Goal: Information Seeking & Learning: Learn about a topic

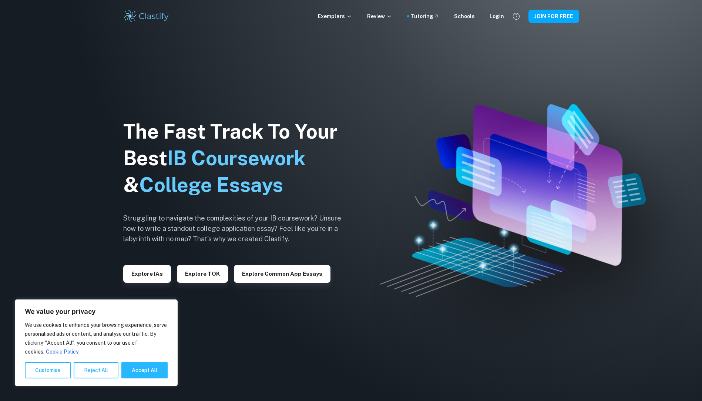
click at [505, 17] on div "Exemplars Review Tutoring Schools Login JOIN FOR FREE" at bounding box center [351, 16] width 474 height 15
click at [502, 17] on div "Login" at bounding box center [497, 16] width 14 height 8
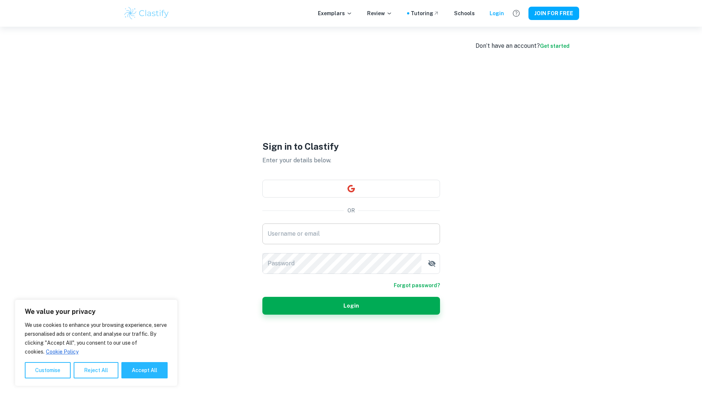
click at [303, 235] on input "Username or email" at bounding box center [352, 233] width 178 height 21
type input "mariam.esmael@hotmail.com"
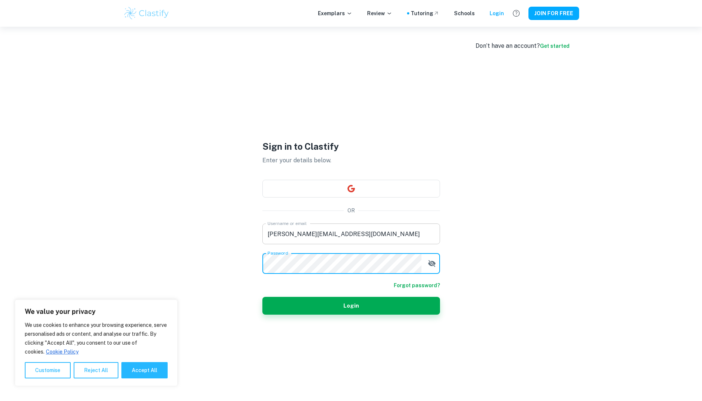
click at [263, 297] on button "Login" at bounding box center [352, 306] width 178 height 18
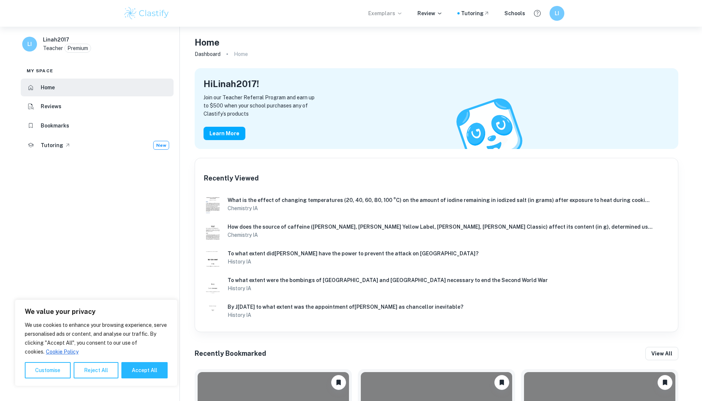
click at [395, 14] on p "Exemplars" at bounding box center [385, 13] width 34 height 8
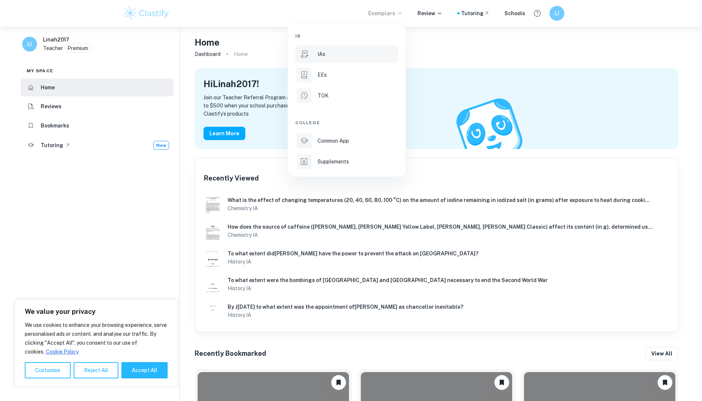
click at [311, 50] on div at bounding box center [304, 54] width 15 height 15
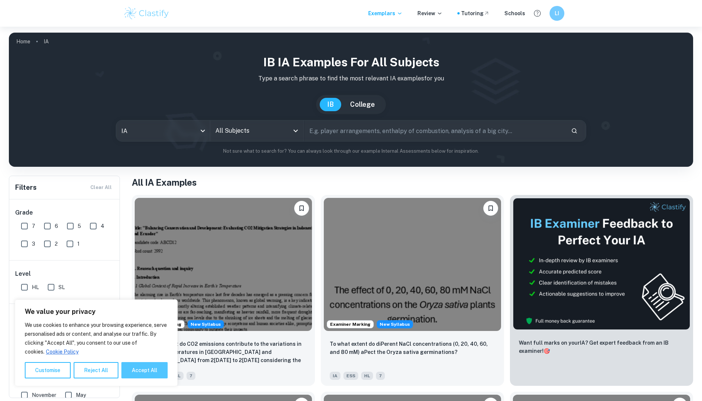
click at [155, 371] on button "Accept All" at bounding box center [144, 370] width 46 height 16
checkbox input "true"
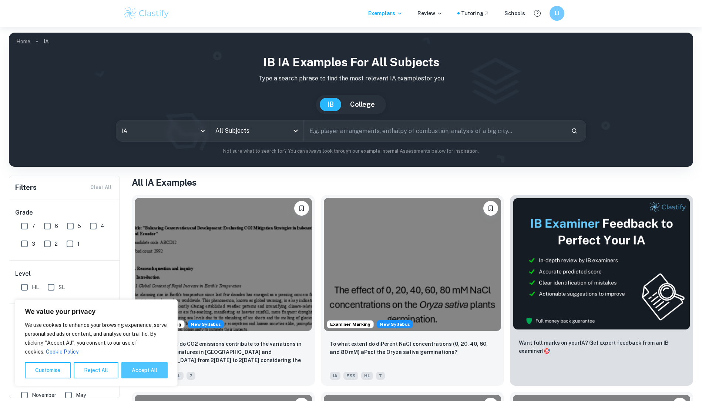
checkbox input "true"
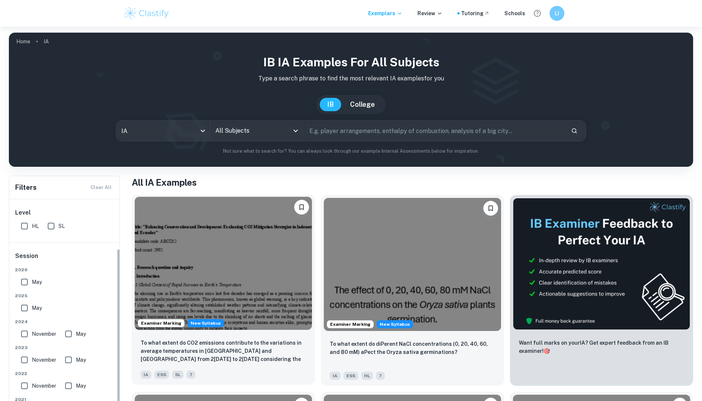
scroll to position [46, 0]
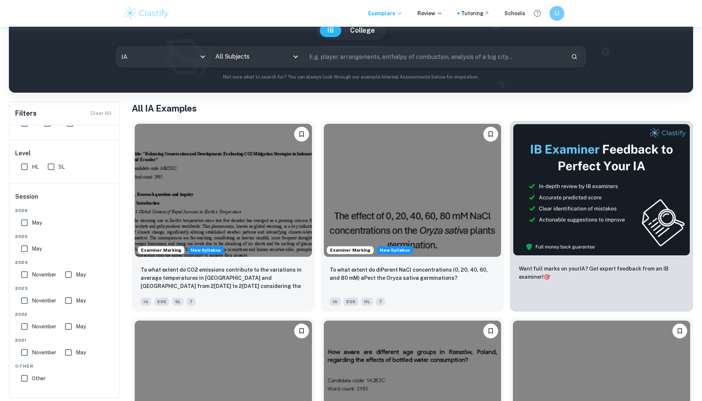
click at [249, 50] on input "All Subjects" at bounding box center [252, 57] width 76 height 14
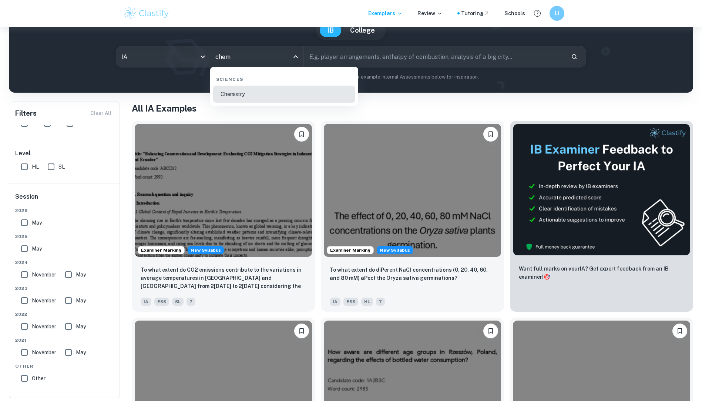
type input "Chemistry"
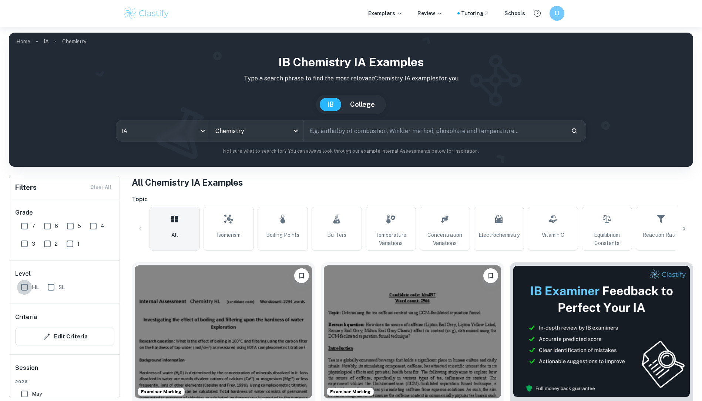
click at [23, 287] on input "HL" at bounding box center [24, 287] width 15 height 15
checkbox input "true"
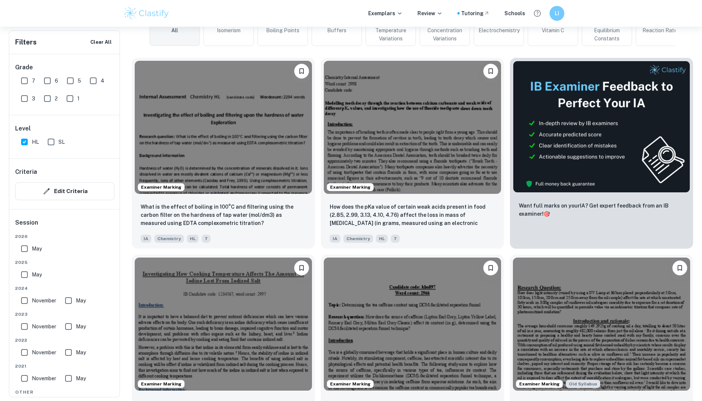
drag, startPoint x: 52, startPoint y: 76, endPoint x: 67, endPoint y: 78, distance: 15.4
click at [52, 76] on input "6" at bounding box center [47, 80] width 15 height 15
checkbox input "true"
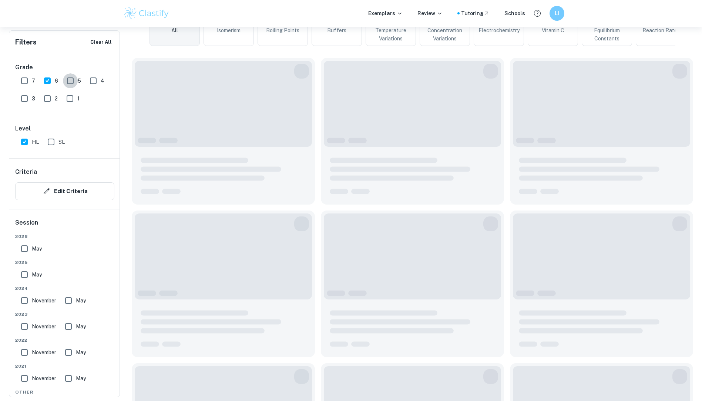
click at [67, 78] on input "5" at bounding box center [70, 80] width 15 height 15
checkbox input "true"
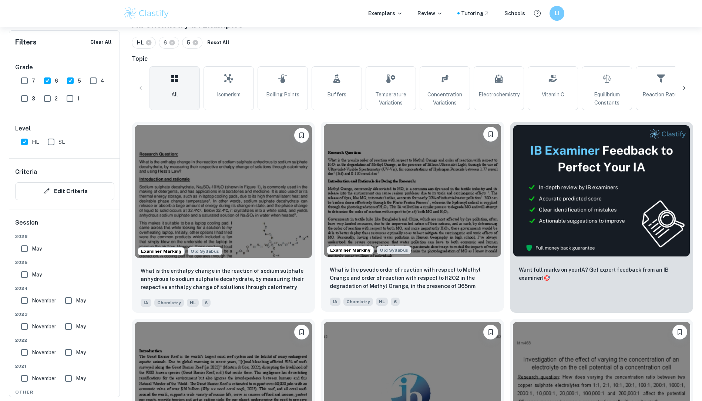
scroll to position [148, 0]
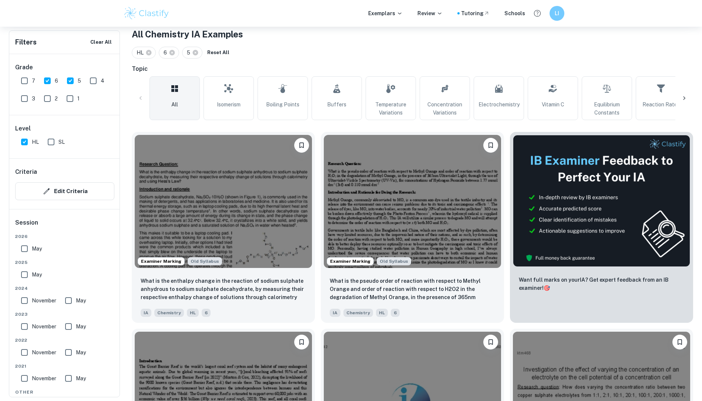
click at [26, 251] on input "May" at bounding box center [24, 248] width 15 height 15
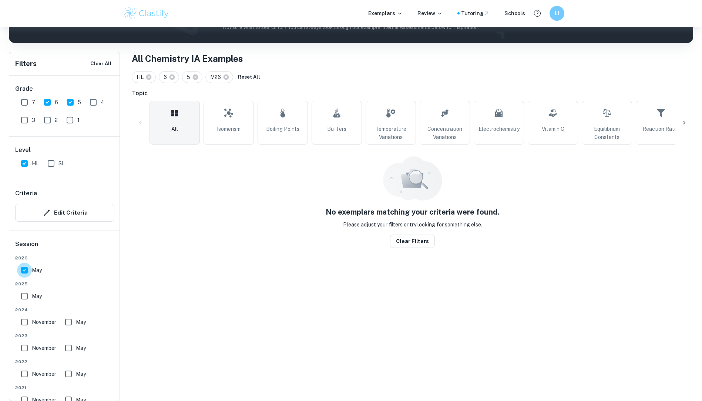
click at [26, 271] on input "May" at bounding box center [24, 270] width 15 height 15
checkbox input "false"
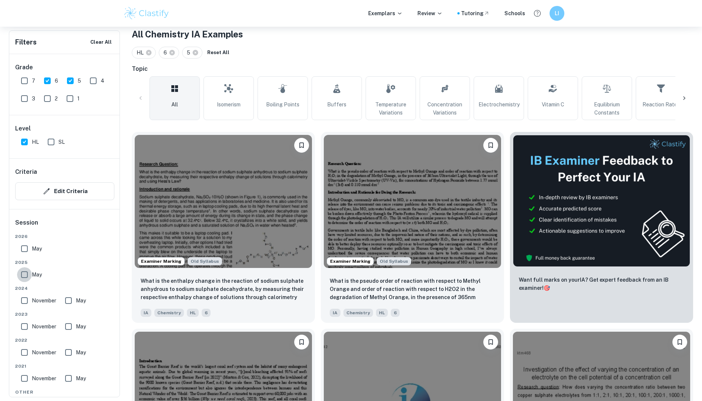
click at [29, 276] on input "May" at bounding box center [24, 274] width 15 height 15
checkbox input "true"
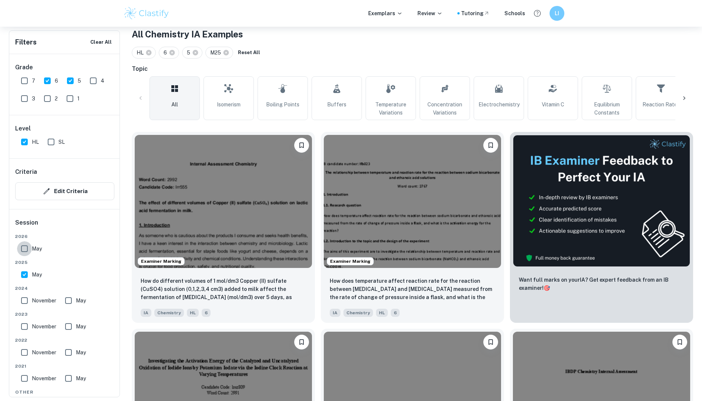
click at [25, 249] on input "May" at bounding box center [24, 248] width 15 height 15
checkbox input "true"
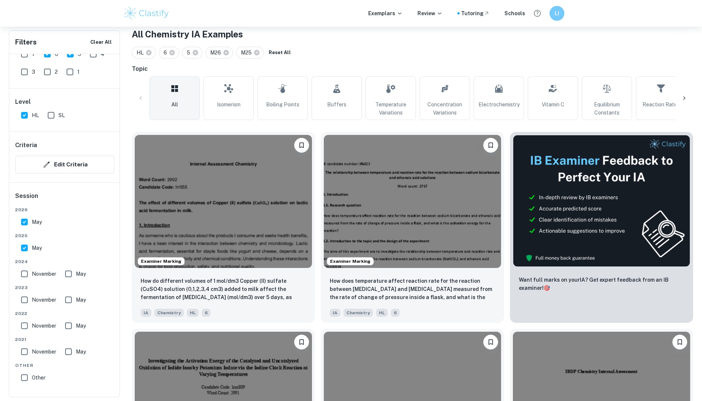
drag, startPoint x: 328, startPoint y: 230, endPoint x: 337, endPoint y: 126, distance: 104.1
click at [684, 97] on icon at bounding box center [684, 97] width 7 height 7
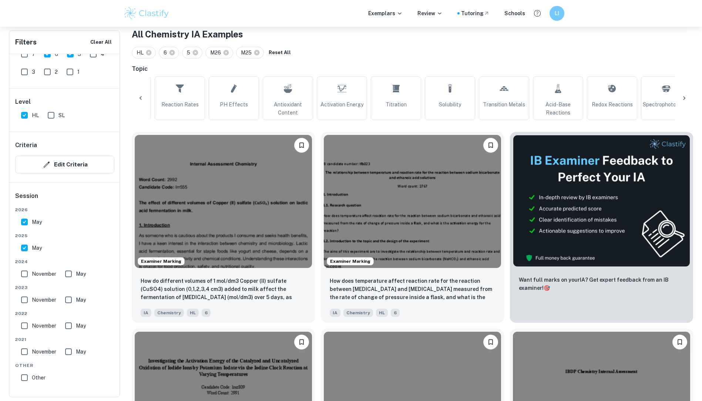
scroll to position [0, 496]
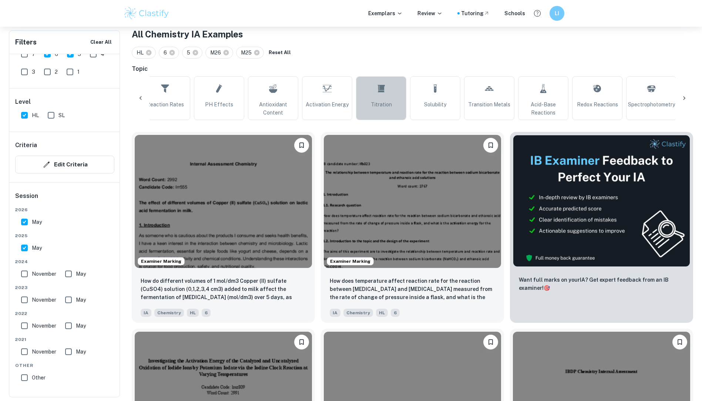
click at [388, 97] on link "Titration" at bounding box center [381, 98] width 50 height 44
type input "Titration"
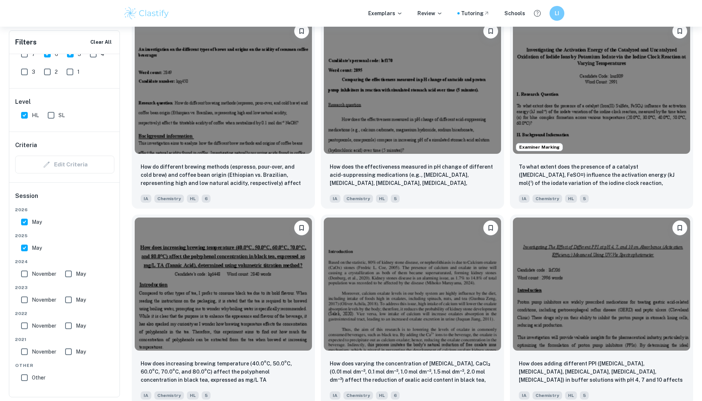
scroll to position [889, 0]
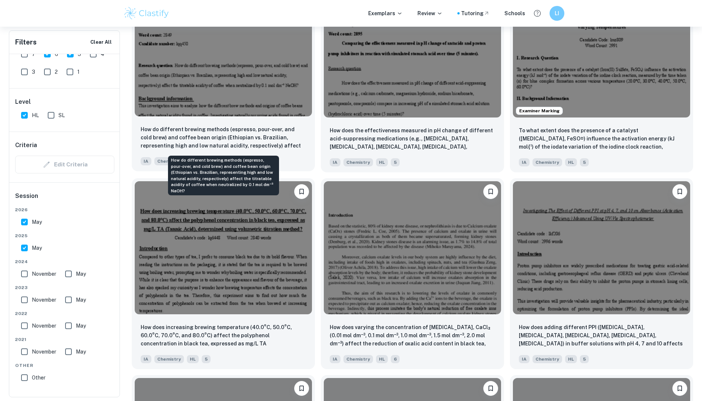
click at [219, 131] on p "How do different brewing methods (espresso, pour-over, and cold brew) and coffe…" at bounding box center [224, 137] width 166 height 25
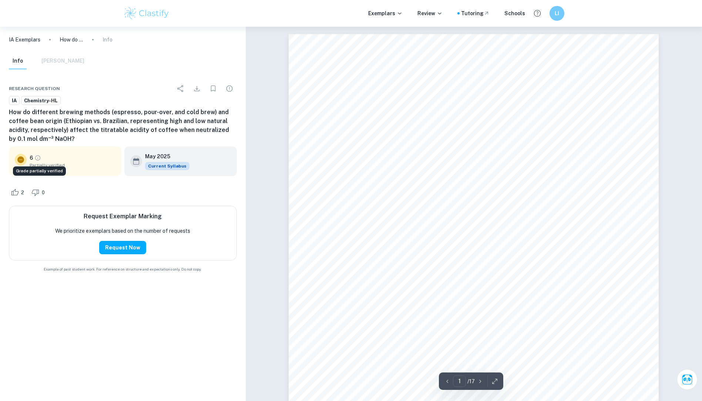
click at [36, 156] on icon "Grade partially verified" at bounding box center [37, 158] width 5 height 5
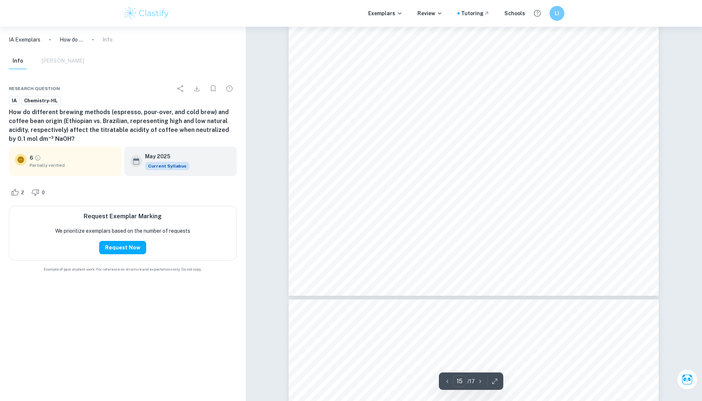
type input "16"
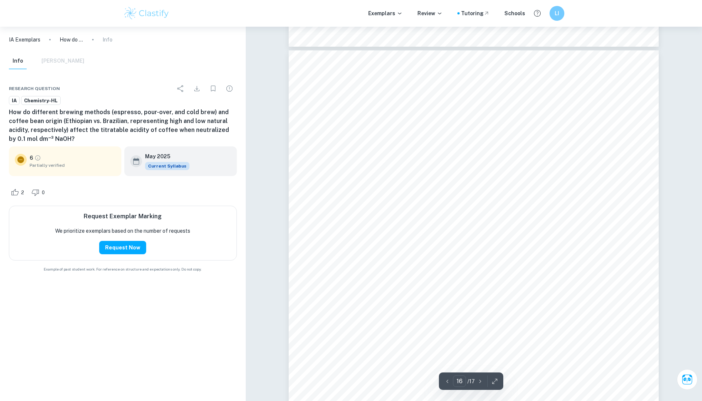
scroll to position [7331, 0]
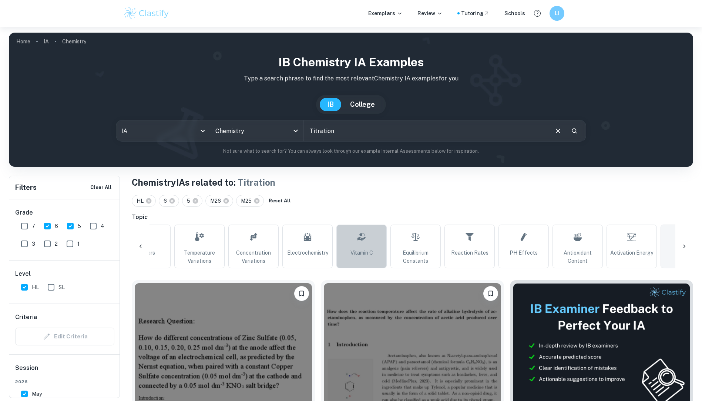
click at [372, 243] on link "Vitamin C" at bounding box center [362, 246] width 50 height 44
type input "Vitamin C"
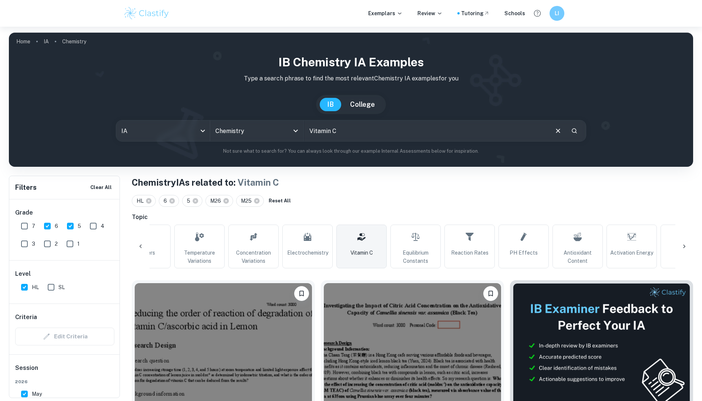
click at [138, 245] on icon at bounding box center [140, 246] width 7 height 7
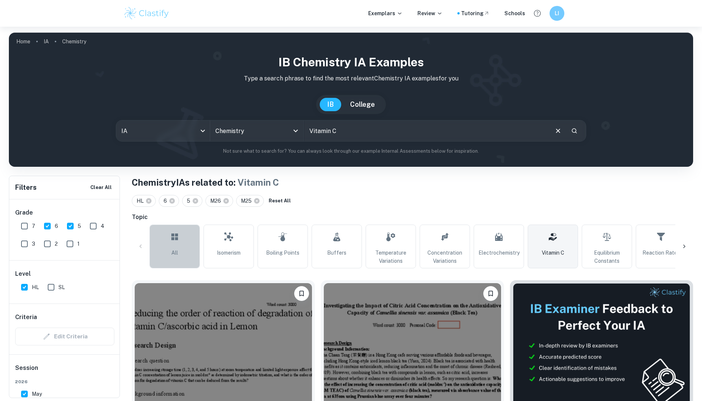
click at [187, 259] on link "All" at bounding box center [175, 246] width 50 height 44
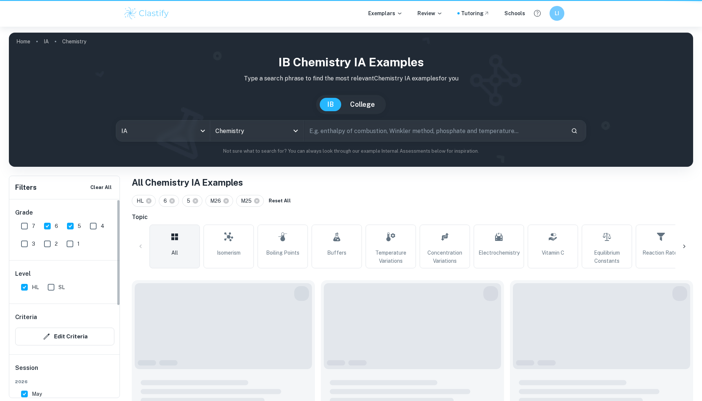
click at [19, 223] on input "7" at bounding box center [24, 225] width 15 height 15
checkbox input "true"
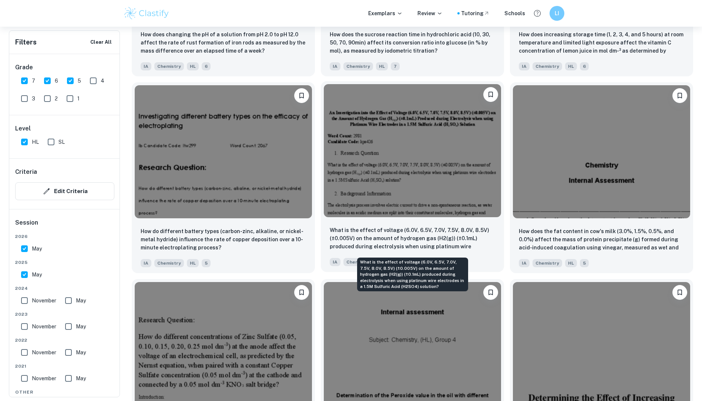
scroll to position [1777, 0]
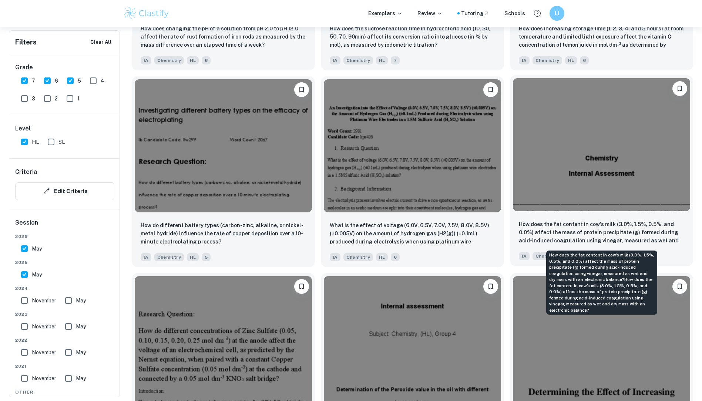
click at [562, 239] on p "How does the fat content in cow's milk (3.0%, 1.5%, 0.5%, and 0.0%) affect the …" at bounding box center [602, 232] width 166 height 25
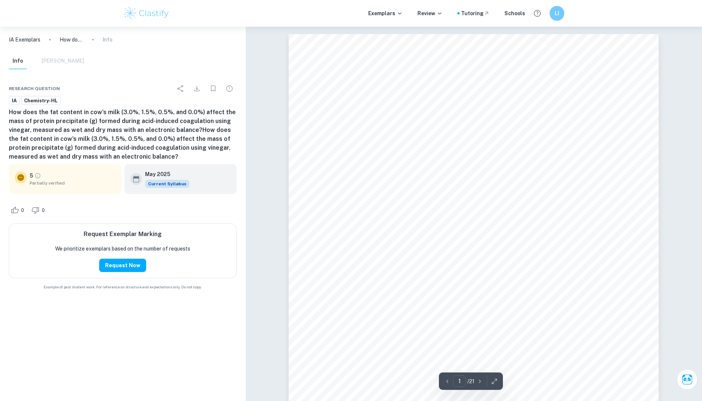
click at [491, 253] on div "Chemistry Internal Assessment _________________________________________________…" at bounding box center [474, 295] width 370 height 523
drag, startPoint x: 500, startPoint y: 259, endPoint x: 536, endPoint y: 257, distance: 36.3
click at [536, 257] on span "Research Question: How does the fat content in cow's milk (3.0%, 1.5%, 0.5%, and" at bounding box center [474, 259] width 314 height 8
drag, startPoint x: 536, startPoint y: 257, endPoint x: 633, endPoint y: 264, distance: 97.3
click at [633, 264] on div "Chemistry Internal Assessment _________________________________________________…" at bounding box center [474, 295] width 370 height 523
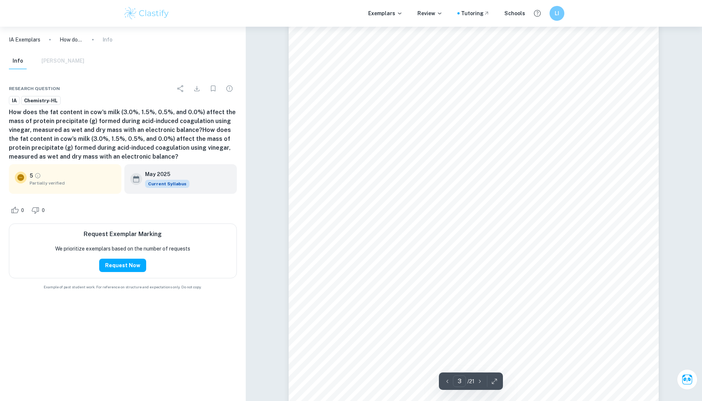
scroll to position [1518, 0]
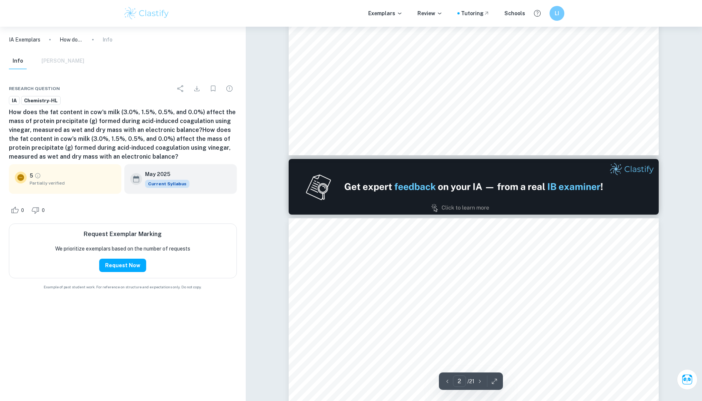
type input "1"
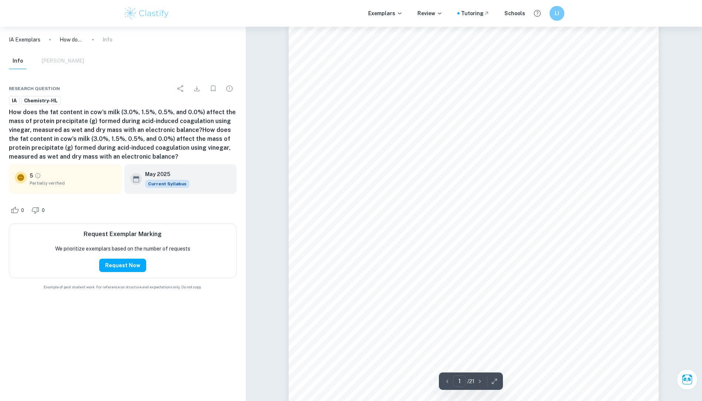
scroll to position [0, 0]
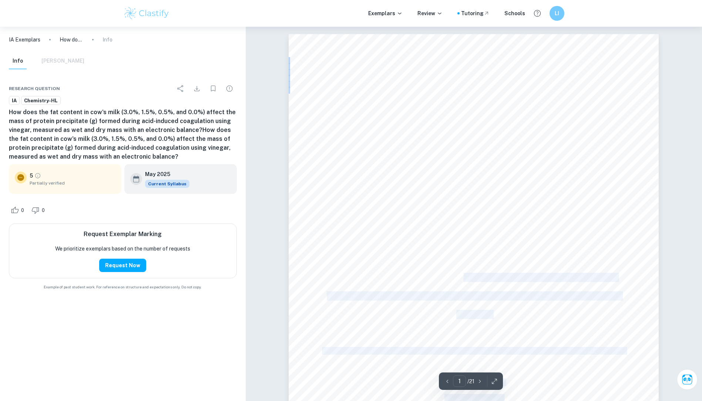
drag, startPoint x: 318, startPoint y: 260, endPoint x: 407, endPoint y: 261, distance: 89.6
click at [407, 261] on div "Chemistry Internal Assessment _________________________________________________…" at bounding box center [474, 295] width 370 height 523
drag, startPoint x: 407, startPoint y: 261, endPoint x: 334, endPoint y: 193, distance: 100.3
click at [334, 193] on div "Chemistry Internal Assessment _________________________________________________…" at bounding box center [474, 295] width 370 height 523
click at [197, 91] on icon "Download" at bounding box center [196, 88] width 5 height 5
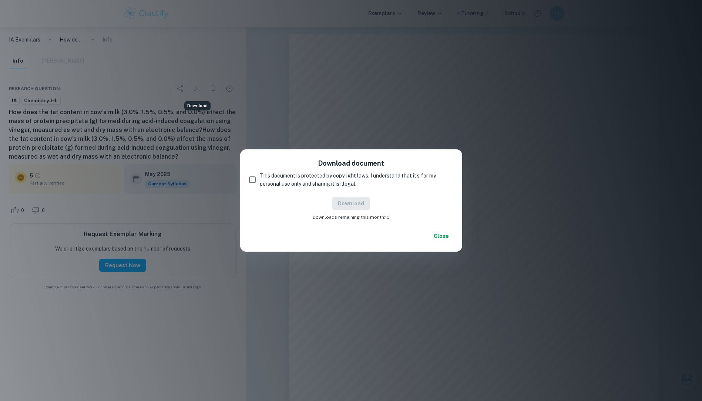
click at [295, 178] on span "This document is protected by copyright laws. I understand that it's for my per…" at bounding box center [354, 179] width 188 height 16
click at [260, 178] on input "This document is protected by copyright laws. I understand that it's for my per…" at bounding box center [252, 179] width 15 height 15
checkbox input "true"
click at [348, 209] on button "Download" at bounding box center [351, 203] width 38 height 13
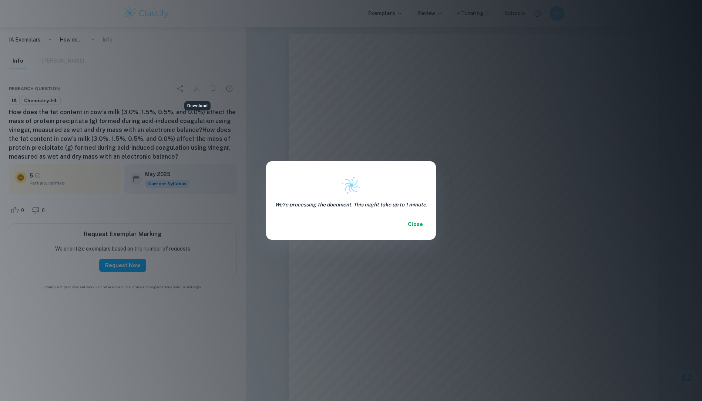
click at [419, 223] on button "Close" at bounding box center [416, 223] width 24 height 13
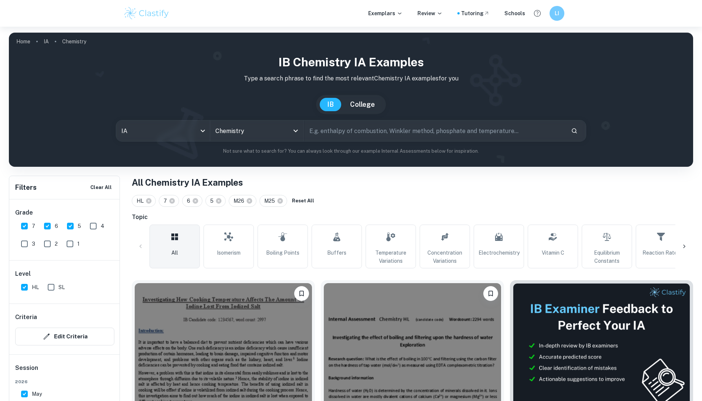
scroll to position [1777, 0]
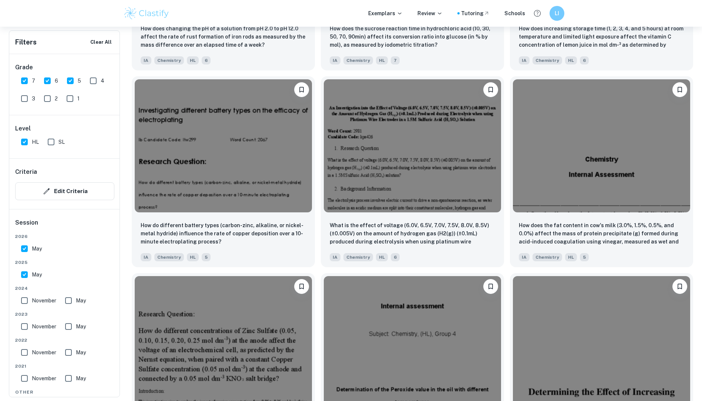
click at [73, 78] on input "5" at bounding box center [70, 80] width 15 height 15
checkbox input "false"
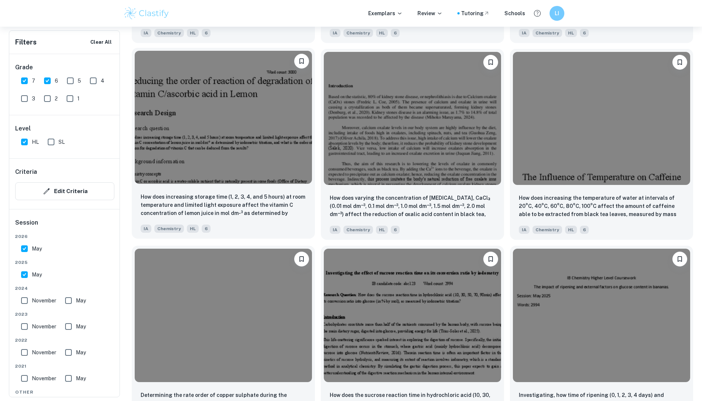
scroll to position [1311, 0]
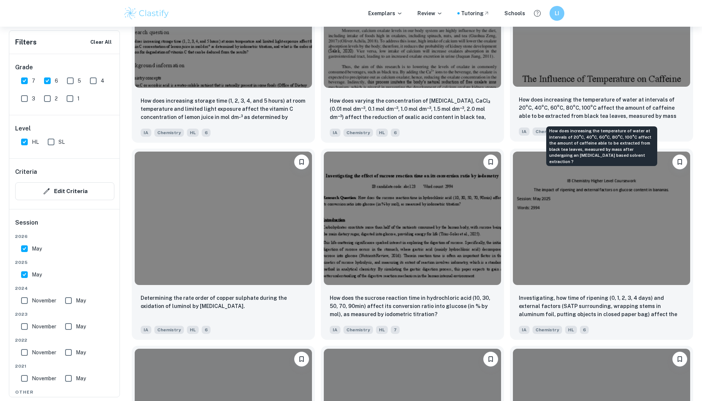
click at [592, 109] on p "How does increasing the temperature of water at intervals of 20°C, 40°C, 60°C, …" at bounding box center [602, 108] width 166 height 25
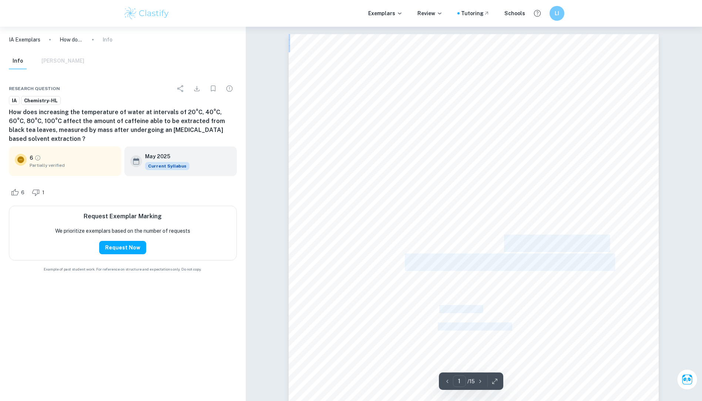
drag, startPoint x: 367, startPoint y: 230, endPoint x: 505, endPoint y: 241, distance: 138.6
click at [505, 241] on div "The Influence of Temperature on Caffeine Extraction by Ethanol Personal Code Nu…" at bounding box center [474, 273] width 370 height 479
click at [405, 118] on div "The Influence of Temperature on Caffeine Extraction by Ethanol Personal Code Nu…" at bounding box center [474, 273] width 370 height 479
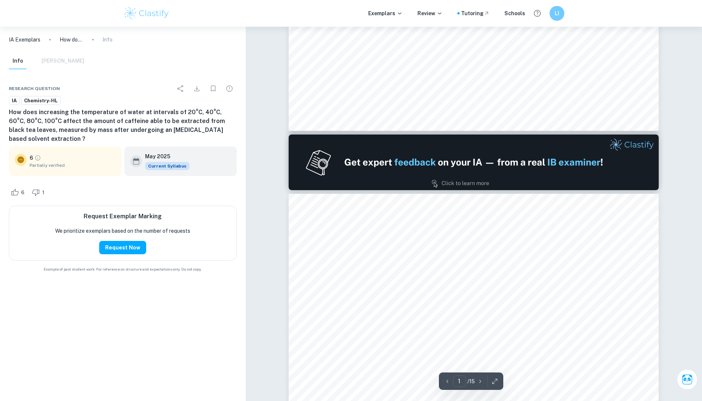
type input "2"
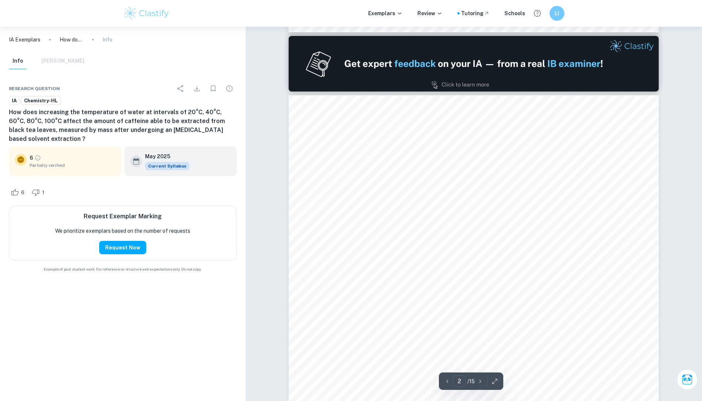
scroll to position [481, 0]
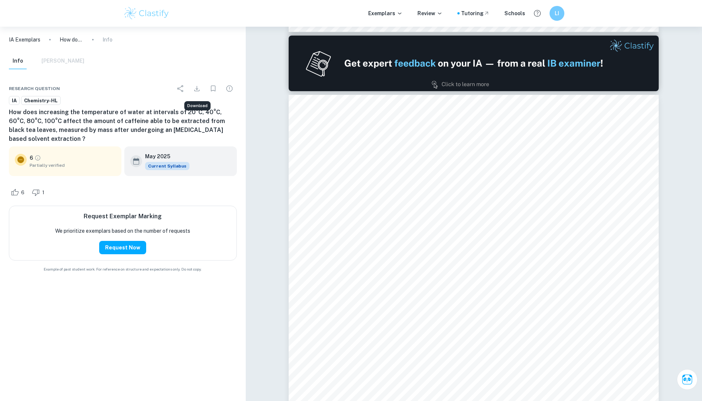
click at [199, 90] on icon "Download" at bounding box center [197, 88] width 9 height 9
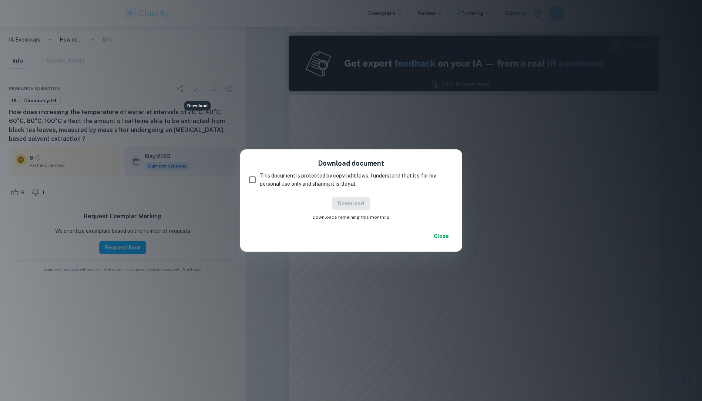
click at [277, 176] on span "This document is protected by copyright laws. I understand that it's for my per…" at bounding box center [354, 179] width 188 height 16
click at [260, 176] on input "This document is protected by copyright laws. I understand that it's for my per…" at bounding box center [252, 179] width 15 height 15
checkbox input "true"
click at [343, 201] on button "Download" at bounding box center [351, 203] width 38 height 13
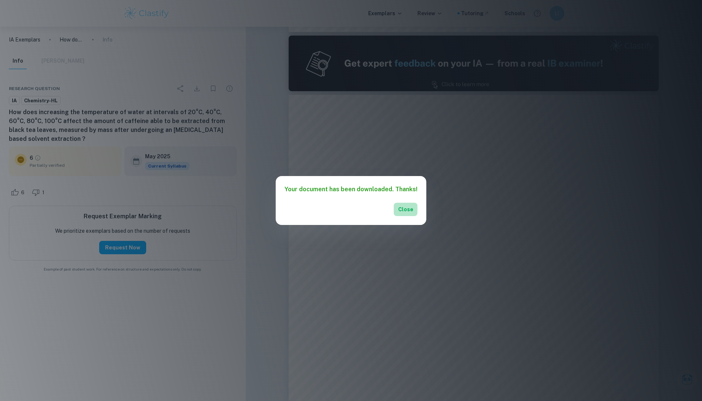
click at [404, 208] on button "Close" at bounding box center [406, 209] width 24 height 13
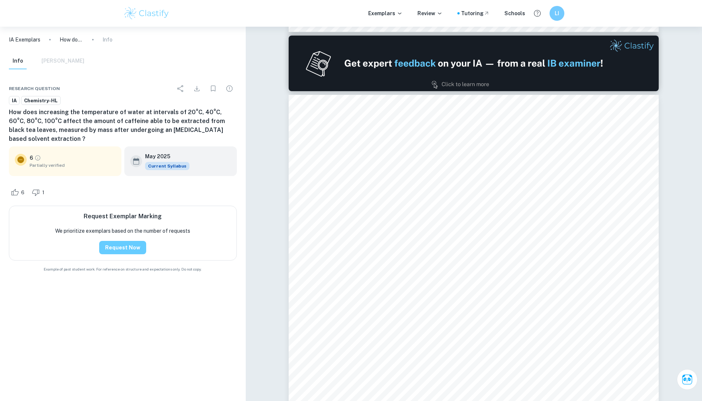
click at [133, 241] on button "Request Now" at bounding box center [122, 247] width 47 height 13
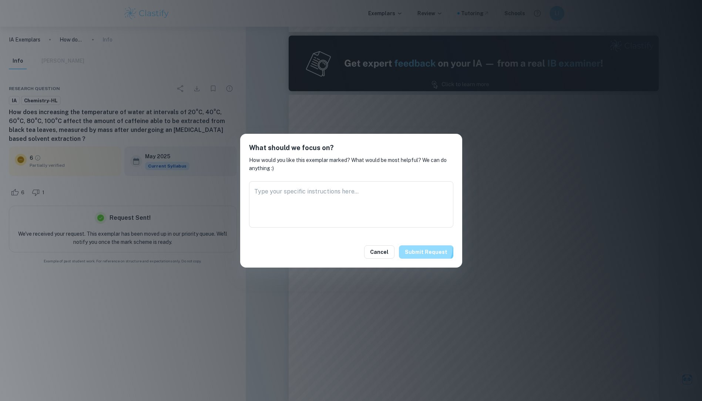
click at [425, 248] on button "Submit request" at bounding box center [426, 251] width 54 height 13
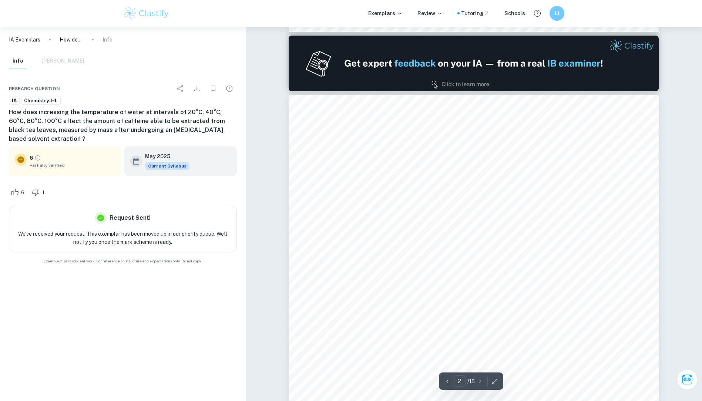
click at [464, 57] on img at bounding box center [474, 64] width 370 height 56
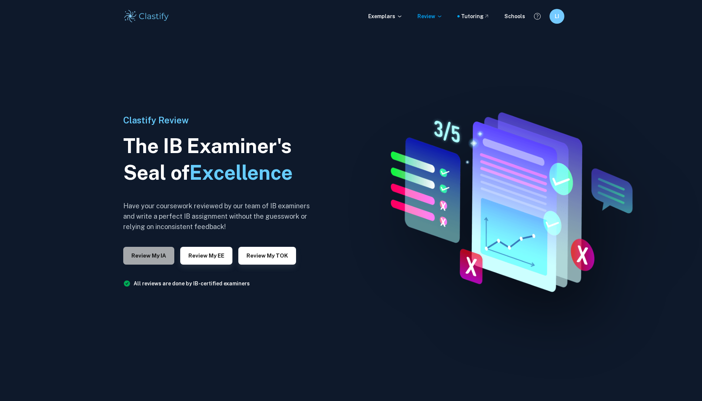
click at [151, 255] on button "Review my IA" at bounding box center [148, 256] width 51 height 18
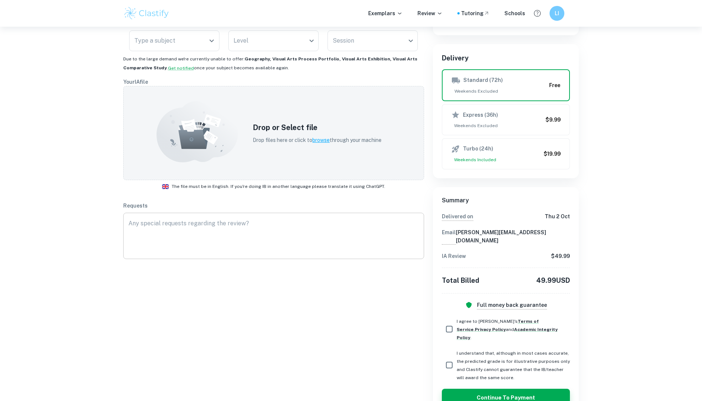
scroll to position [130, 0]
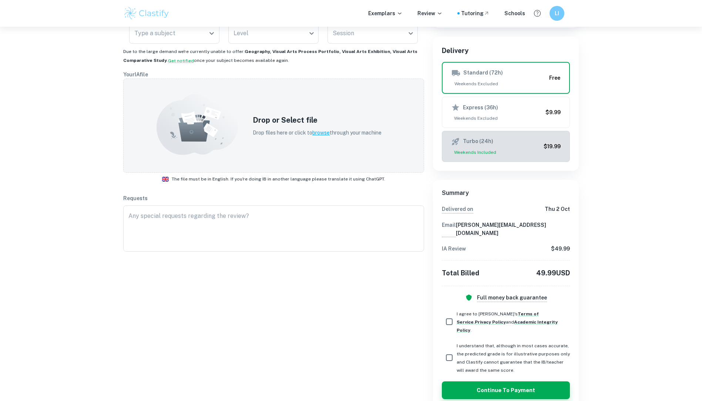
click at [479, 139] on h6 "Turbo (24h)" at bounding box center [478, 141] width 30 height 9
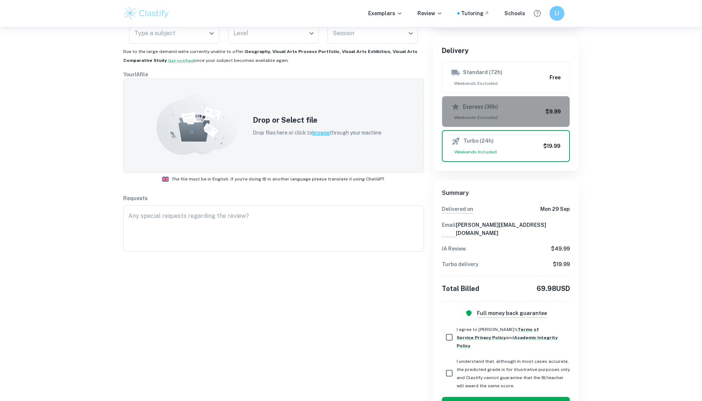
click at [487, 123] on button "Express (36h) Weekends Excluded $9.99" at bounding box center [506, 111] width 128 height 31
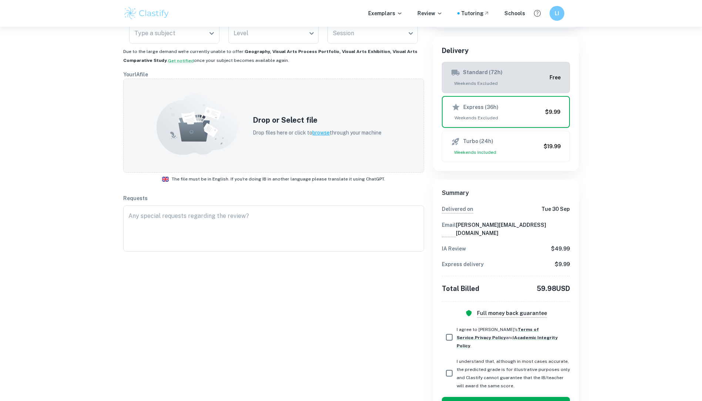
click at [489, 90] on button "Standard (72h) Weekends Excluded Free" at bounding box center [506, 77] width 128 height 31
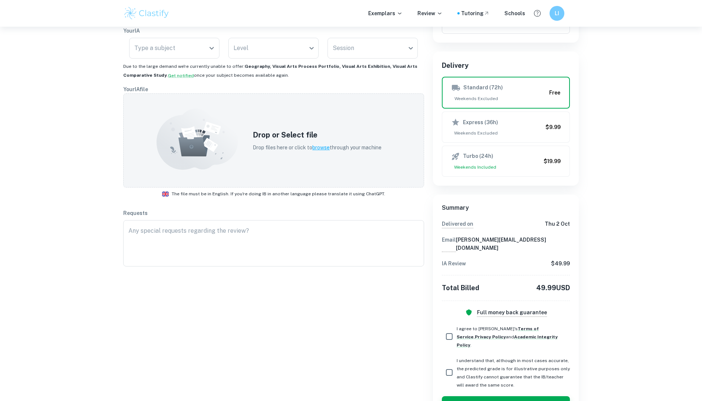
scroll to position [0, 0]
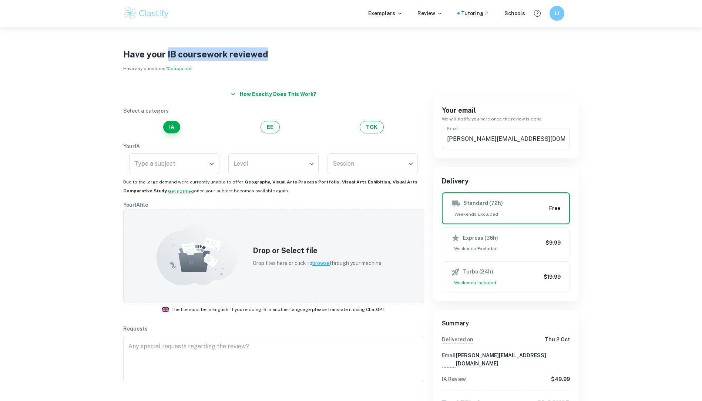
drag, startPoint x: 268, startPoint y: 56, endPoint x: 168, endPoint y: 49, distance: 101.0
click at [168, 49] on h1 "Have your IB coursework reviewed" at bounding box center [351, 53] width 456 height 13
copy h1 "IB coursework reviewed"
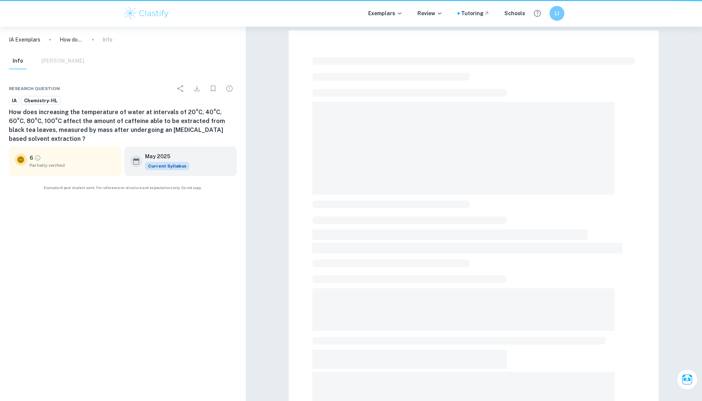
scroll to position [157, 0]
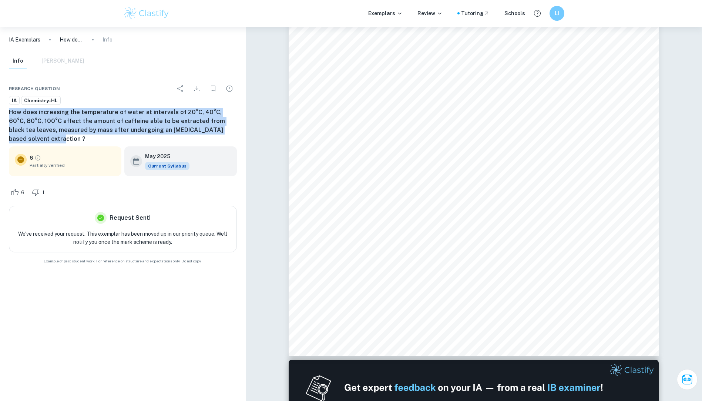
drag, startPoint x: 3, startPoint y: 112, endPoint x: 238, endPoint y: 131, distance: 235.9
click at [238, 131] on div "Research question IA Chemistry-HL How does increasing the temperature of water …" at bounding box center [123, 172] width 246 height 201
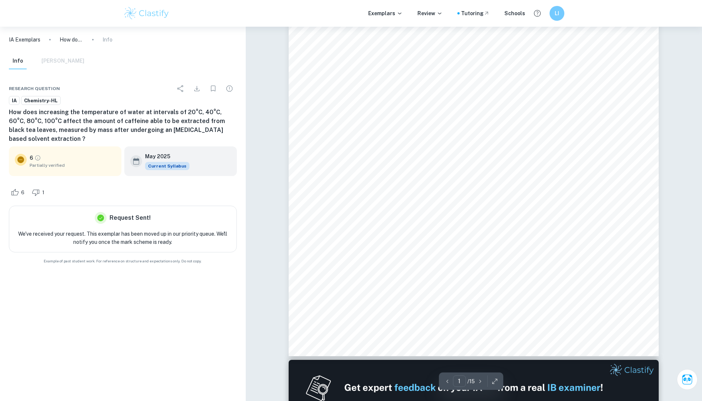
drag, startPoint x: 238, startPoint y: 131, endPoint x: 350, endPoint y: 93, distance: 117.6
click at [354, 103] on div "The Influence of Temperature on Caffeine Extraction by Ethanol Personal Code Nu…" at bounding box center [474, 116] width 370 height 479
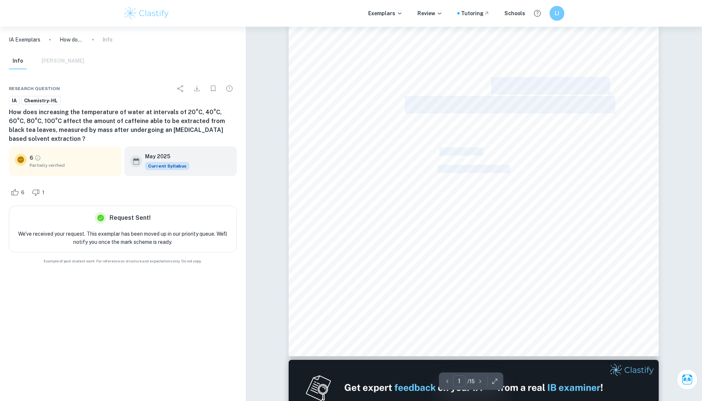
drag, startPoint x: 332, startPoint y: 84, endPoint x: 489, endPoint y: 92, distance: 157.9
click at [489, 92] on div "The Influence of Temperature on Caffeine Extraction by Ethanol Personal Code Nu…" at bounding box center [474, 116] width 370 height 479
click at [364, 82] on span "The Influence of Temperature on Caffeine" at bounding box center [473, 86] width 265 height 16
click at [380, 88] on span "The Influence of Temperature on Caffeine" at bounding box center [473, 86] width 265 height 16
drag, startPoint x: 389, startPoint y: 83, endPoint x: 542, endPoint y: 106, distance: 155.4
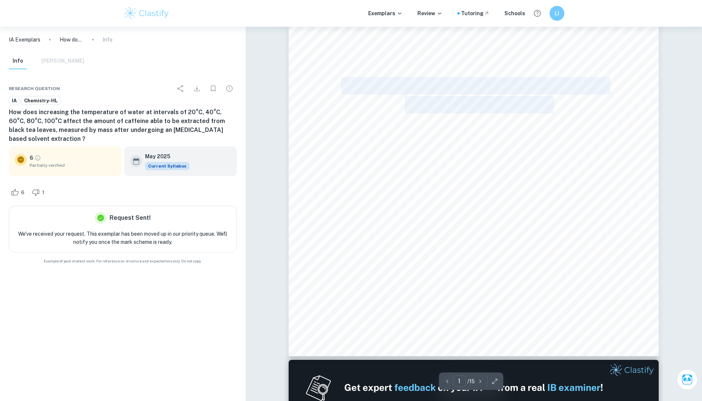
click at [542, 106] on div "The Influence of Temperature on Caffeine Extraction by Ethanol Personal Code Nu…" at bounding box center [474, 116] width 370 height 479
copy div "The Influence of Temperature on Caffeine Extraction by Ethanol"
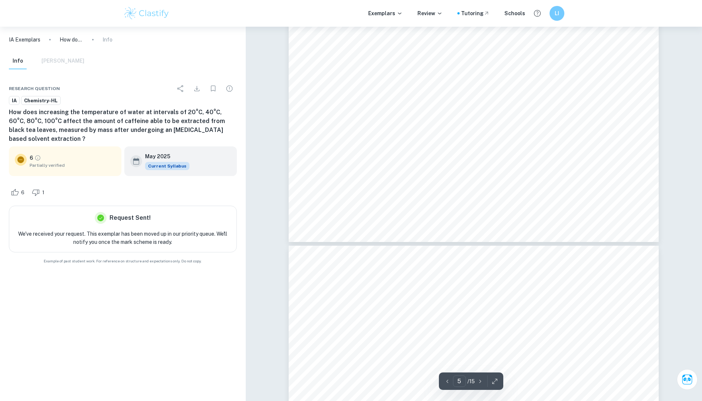
type input "4"
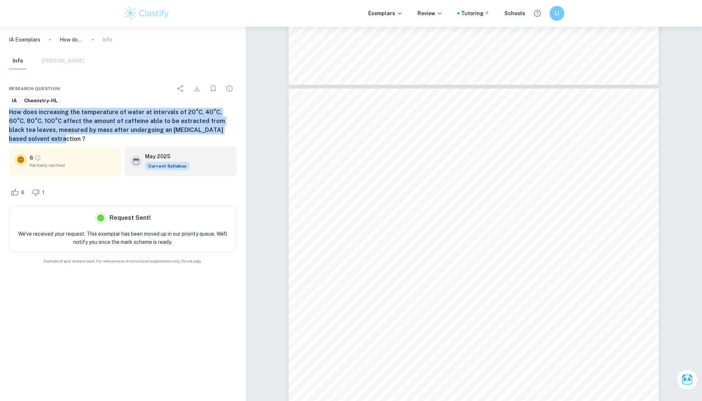
drag, startPoint x: 8, startPoint y: 112, endPoint x: 237, endPoint y: 128, distance: 230.1
click at [237, 128] on div "Research question IA Chemistry-HL How does increasing the temperature of water …" at bounding box center [123, 172] width 246 height 201
copy h6 "How does increasing the temperature of water at intervals of 20°C, 40°C, 60°C, …"
click at [173, 123] on h6 "How does increasing the temperature of water at intervals of 20°C, 40°C, 60°C, …" at bounding box center [123, 126] width 228 height 36
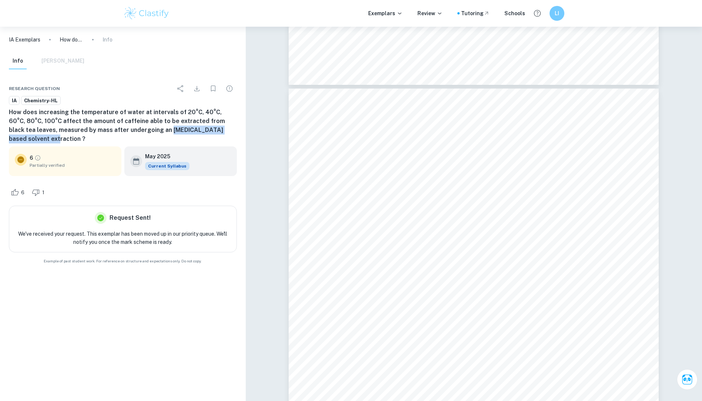
drag, startPoint x: 140, startPoint y: 131, endPoint x: 229, endPoint y: 130, distance: 88.9
click at [229, 130] on h6 "How does increasing the temperature of water at intervals of 20°C, 40°C, 60°C, …" at bounding box center [123, 126] width 228 height 36
copy h6 "ethanol based solvent extraction"
click at [146, 111] on h6 "How does increasing the temperature of water at intervals of 20°C, 40°C, 60°C, …" at bounding box center [123, 126] width 228 height 36
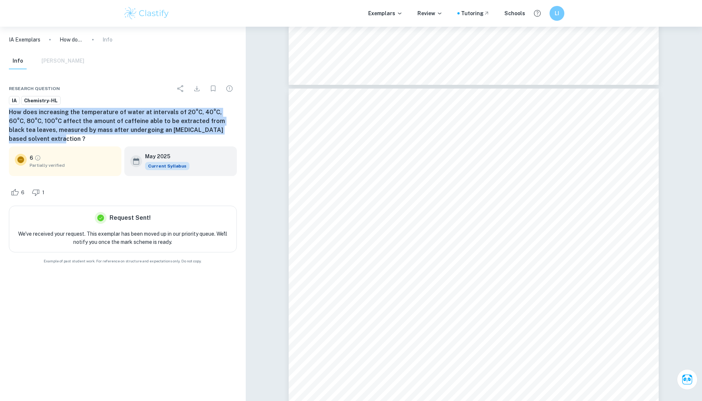
drag, startPoint x: 7, startPoint y: 110, endPoint x: 235, endPoint y: 131, distance: 229.4
click at [235, 131] on div "Research question IA Chemistry-HL How does increasing the temperature of water …" at bounding box center [123, 172] width 246 height 201
copy h6 "How does increasing the temperature of water at intervals of 20°C, 40°C, 60°C, …"
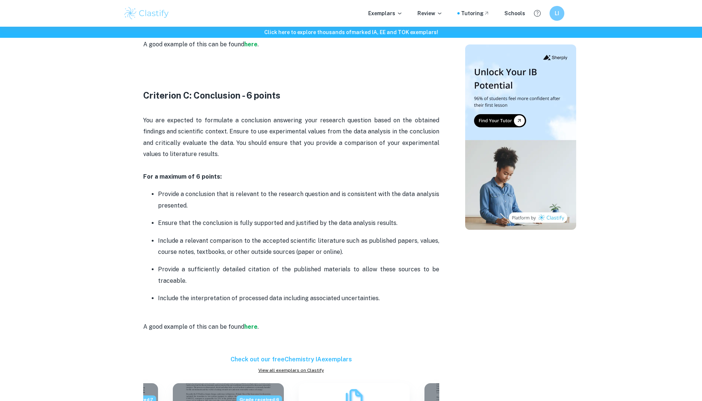
scroll to position [1185, 0]
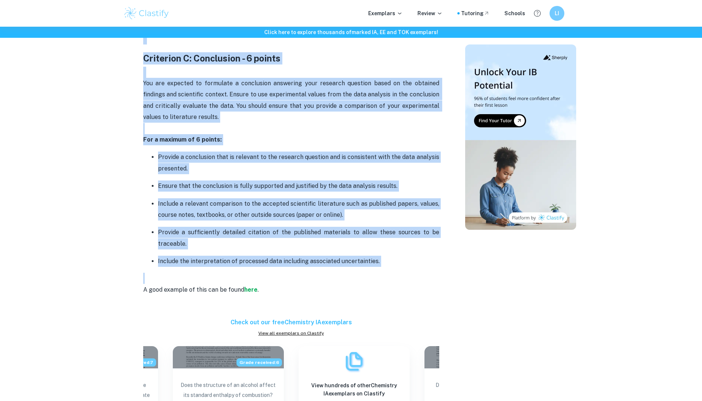
drag, startPoint x: 134, startPoint y: 217, endPoint x: 389, endPoint y: 270, distance: 260.6
copy div "Loremipsu D: Sitametc Adipis - 6 elitse Doei temporinc utlabore et dolorem ali …"
click at [87, 244] on div "Click here to explore thousands of marked IA, EE and TOK exemplars ! Home Blog …" at bounding box center [351, 64] width 702 height 2445
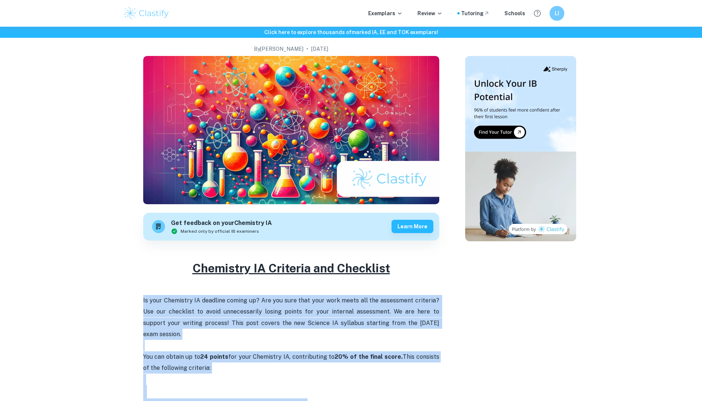
scroll to position [148, 0]
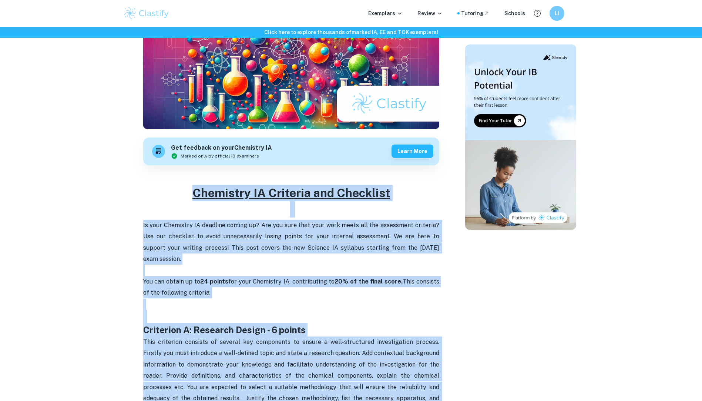
drag, startPoint x: 276, startPoint y: 299, endPoint x: 120, endPoint y: 191, distance: 190.1
copy div "Chemistry IA Criteria and Checklist Is your Chemistry IA deadline coming up? Ar…"
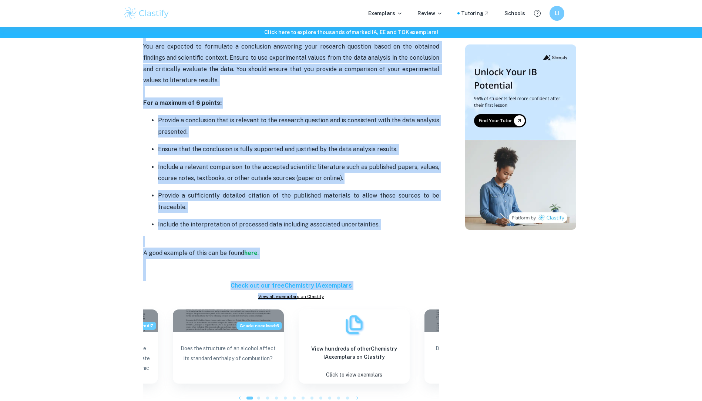
scroll to position [1222, 0]
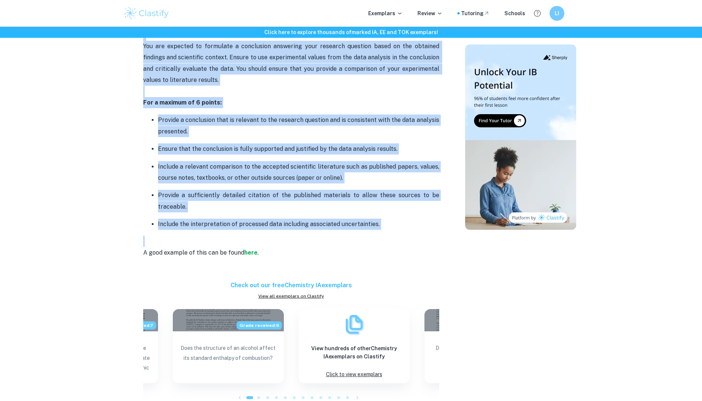
drag, startPoint x: 132, startPoint y: 326, endPoint x: 289, endPoint y: 244, distance: 177.0
copy div "Criterion A: Research Design - 6 points This criterion consists of several key …"
click at [223, 106] on p "For a maximum of 6 points:" at bounding box center [291, 97] width 296 height 23
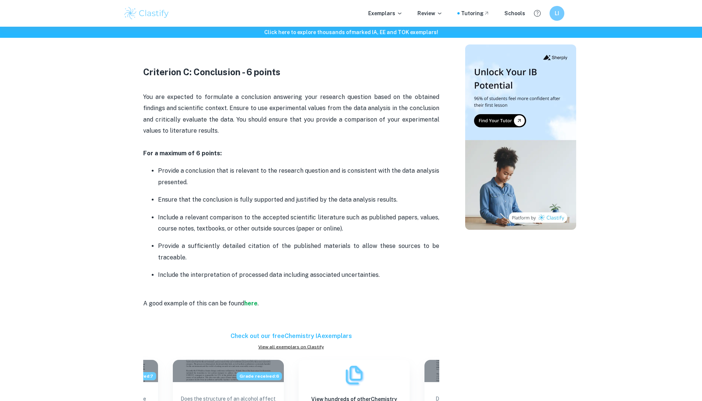
scroll to position [1111, 0]
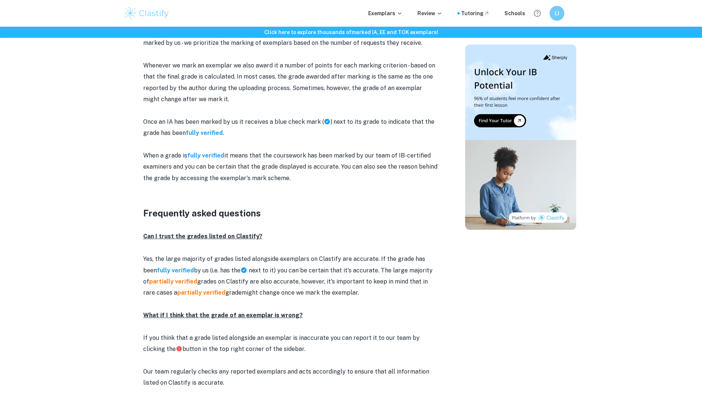
scroll to position [778, 0]
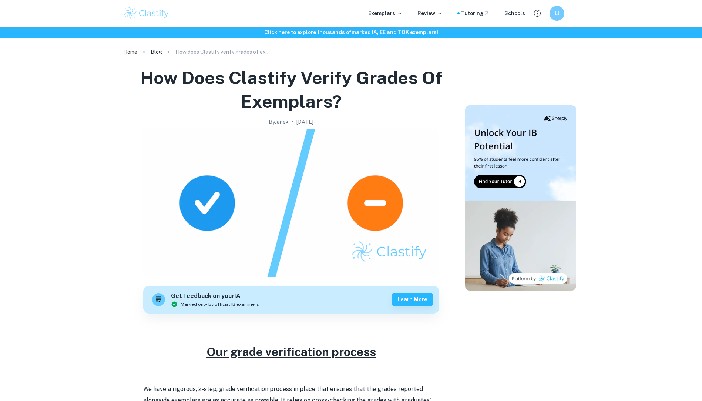
scroll to position [555, 0]
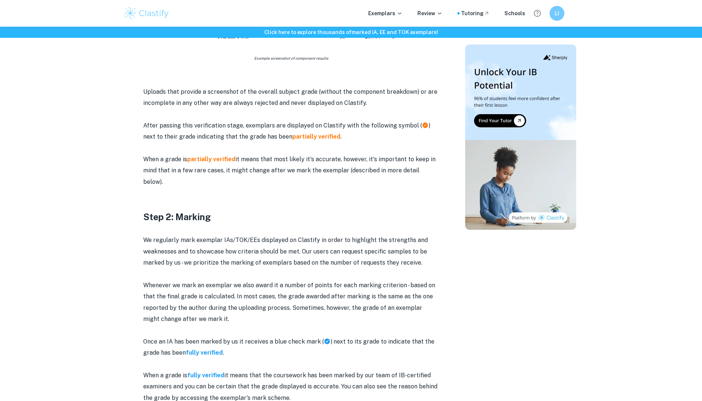
click at [377, 17] on div "Exemplars Review Tutoring Schools LI" at bounding box center [351, 13] width 474 height 15
click at [380, 13] on p "Exemplars" at bounding box center [385, 13] width 34 height 8
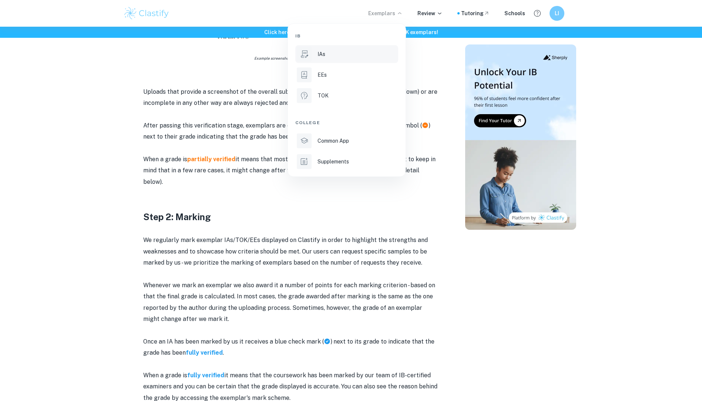
click at [339, 50] on li "IAs" at bounding box center [346, 54] width 103 height 18
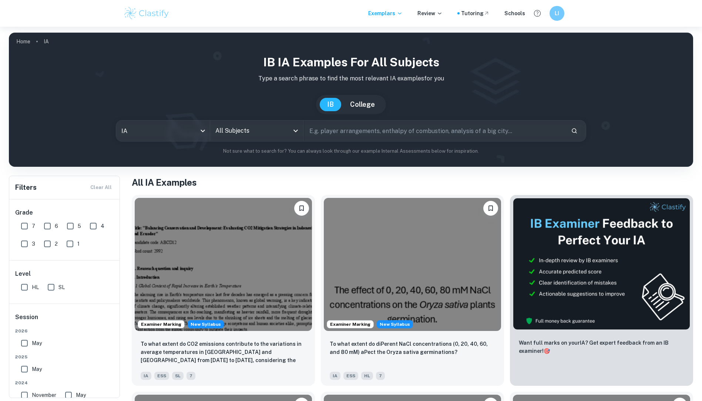
click at [347, 130] on input "text" at bounding box center [434, 130] width 261 height 21
type input "liquid"
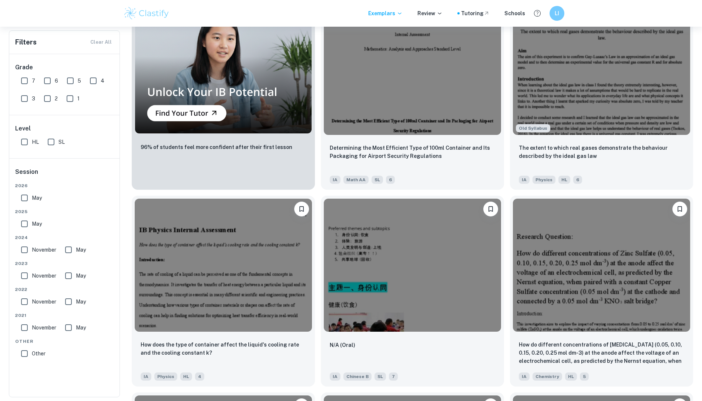
scroll to position [592, 0]
